Goal: Information Seeking & Learning: Learn about a topic

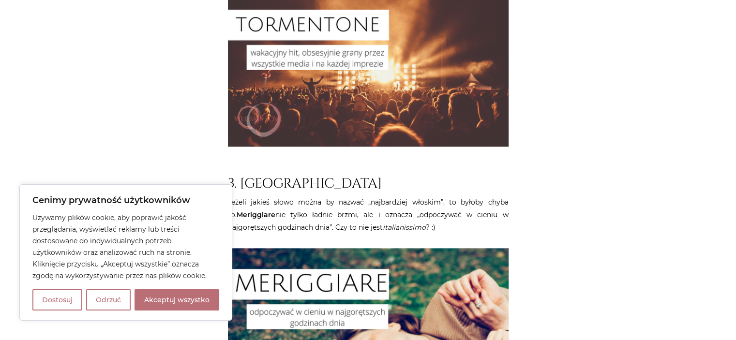
scroll to position [1133, 0]
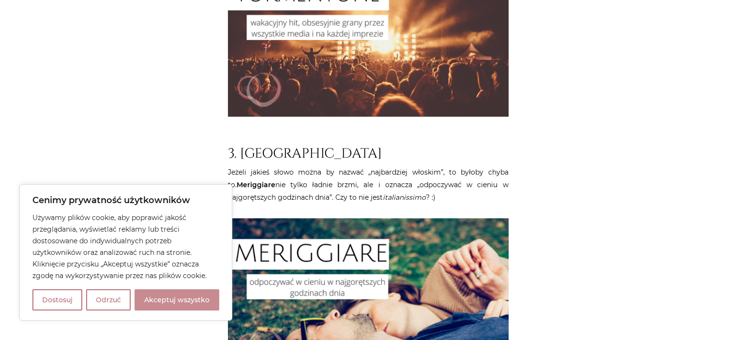
click at [198, 305] on button "Akceptuj wszystko" at bounding box center [177, 299] width 85 height 21
checkbox input "true"
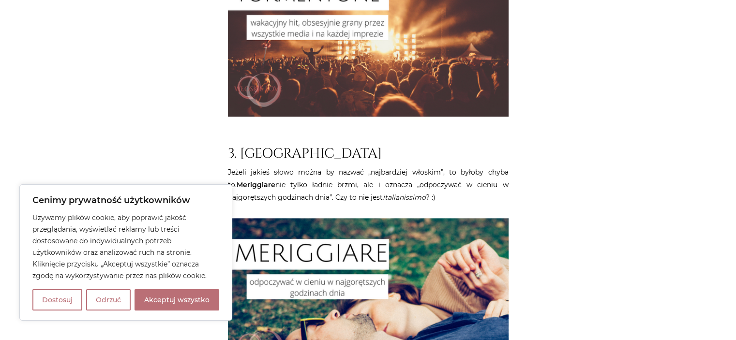
checkbox input "true"
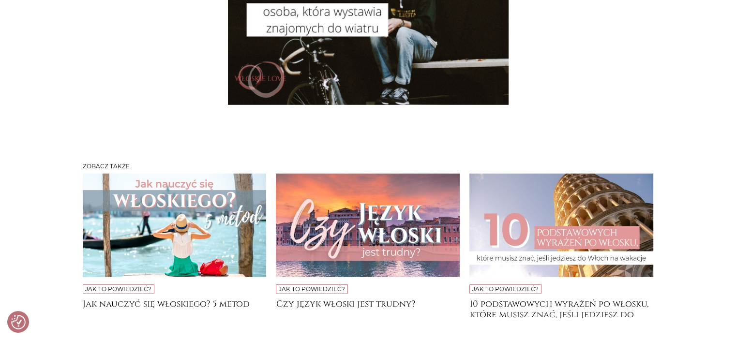
scroll to position [3068, 0]
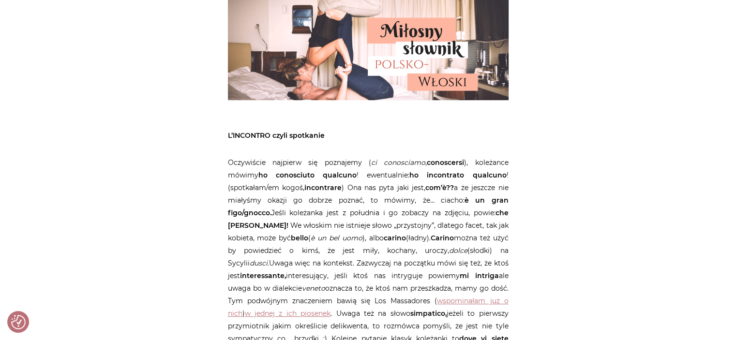
scroll to position [532, 0]
